Goal: Entertainment & Leisure: Consume media (video, audio)

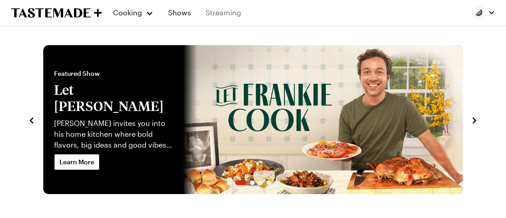
click at [219, 10] on link "Streaming" at bounding box center [223, 12] width 46 height 25
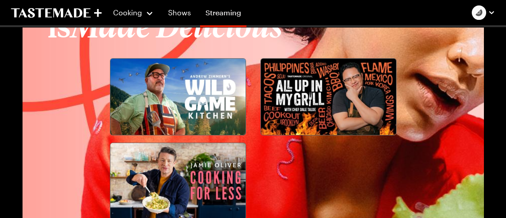
scroll to position [1031, 0]
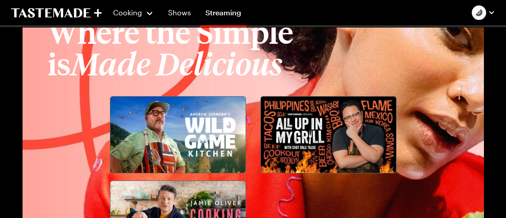
click at [323, 117] on img at bounding box center [328, 134] width 135 height 76
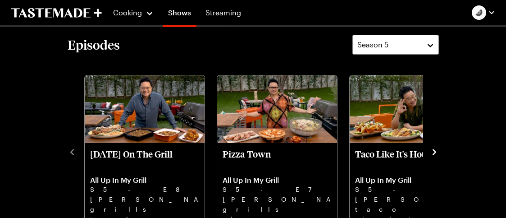
scroll to position [225, 0]
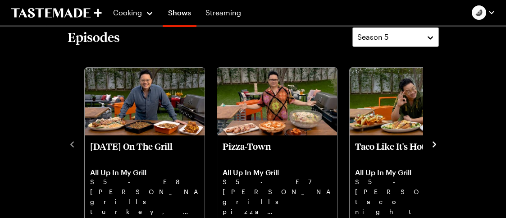
click at [434, 142] on icon "navigate to next item" at bounding box center [434, 144] width 4 height 6
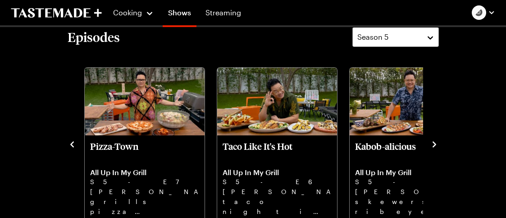
click at [433, 143] on icon "navigate to next item" at bounding box center [434, 144] width 9 height 9
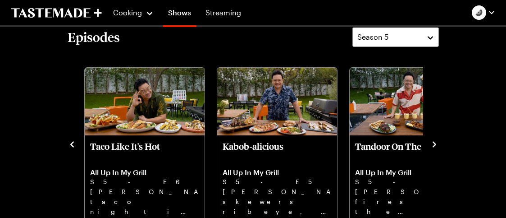
click at [433, 143] on icon "navigate to next item" at bounding box center [434, 144] width 9 height 9
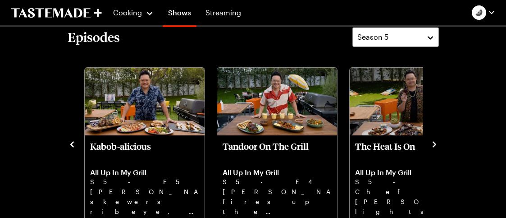
click at [433, 143] on icon "navigate to next item" at bounding box center [434, 144] width 9 height 9
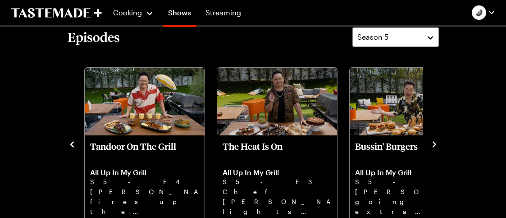
click at [433, 143] on icon "navigate to next item" at bounding box center [434, 144] width 9 height 9
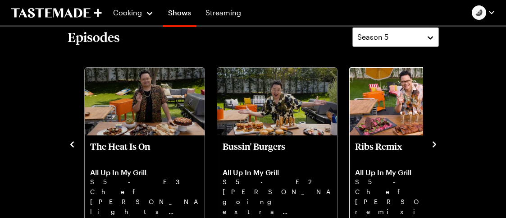
click at [375, 160] on link "Ribs Remix All Up In My Grill S5 - E1 Chef [PERSON_NAME] remixing ribs, Miami-s…" at bounding box center [409, 178] width 109 height 75
